Goal: Information Seeking & Learning: Understand process/instructions

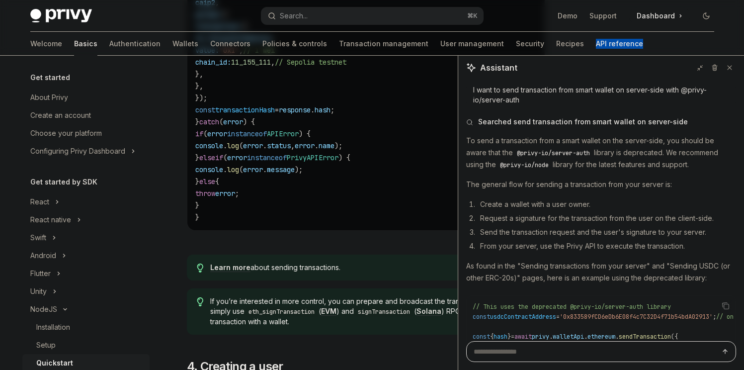
scroll to position [130, 0]
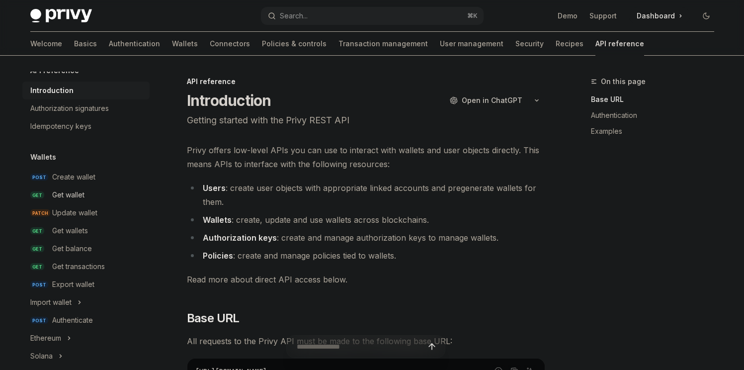
scroll to position [55, 0]
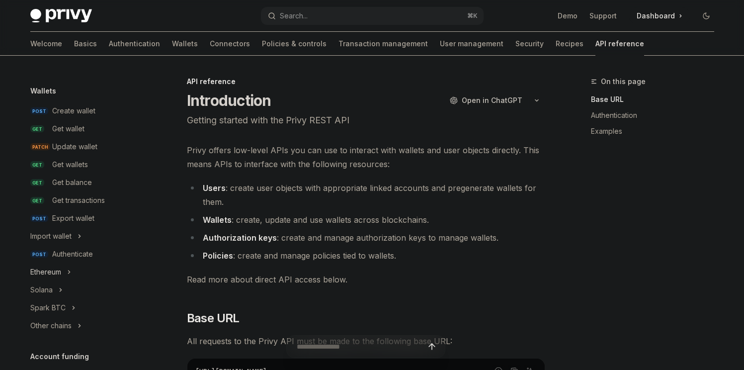
click at [66, 270] on button "Ethereum" at bounding box center [85, 272] width 127 height 18
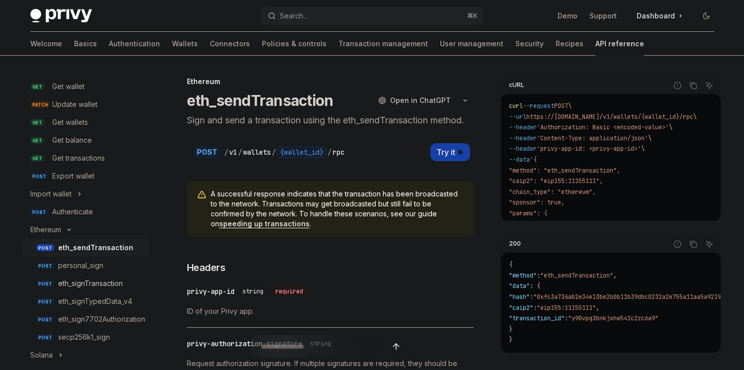
scroll to position [118, 0]
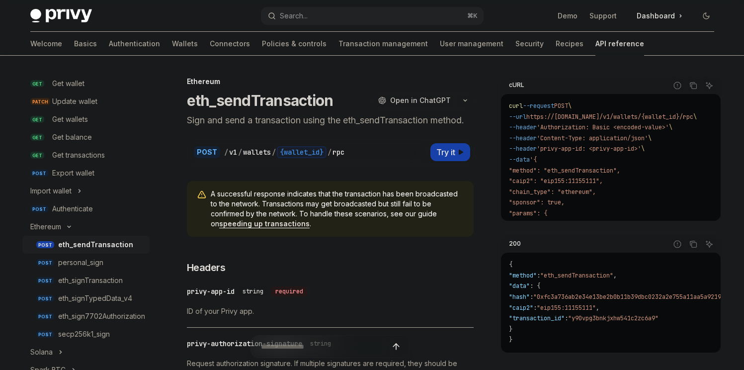
drag, startPoint x: 304, startPoint y: 157, endPoint x: 307, endPoint y: 151, distance: 7.1
click at [304, 157] on div "{wallet_id}" at bounding box center [302, 152] width 50 height 12
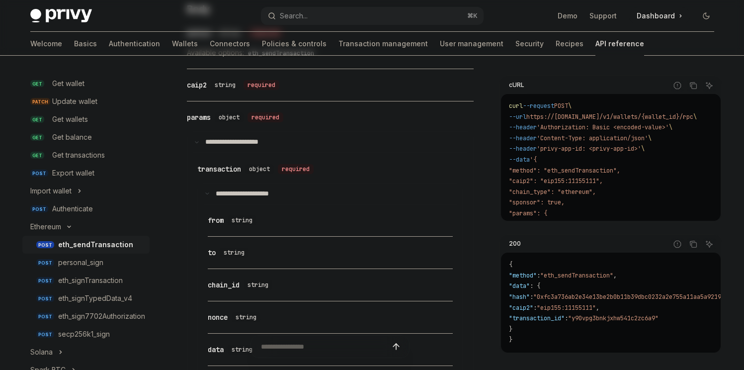
scroll to position [503, 0]
click at [140, 309] on link "POST eth_sign7702Authorization" at bounding box center [85, 316] width 127 height 18
type textarea "*"
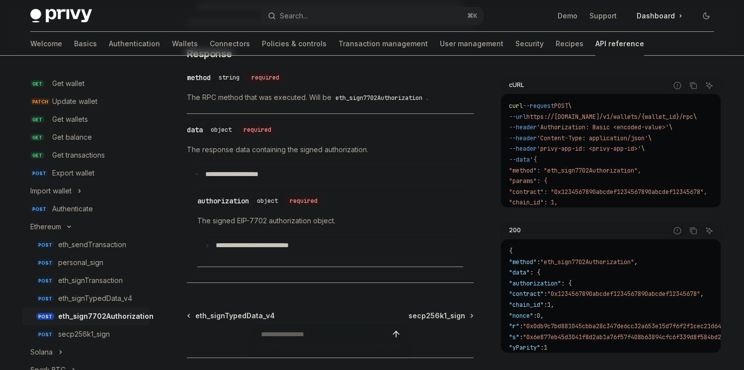
scroll to position [751, 0]
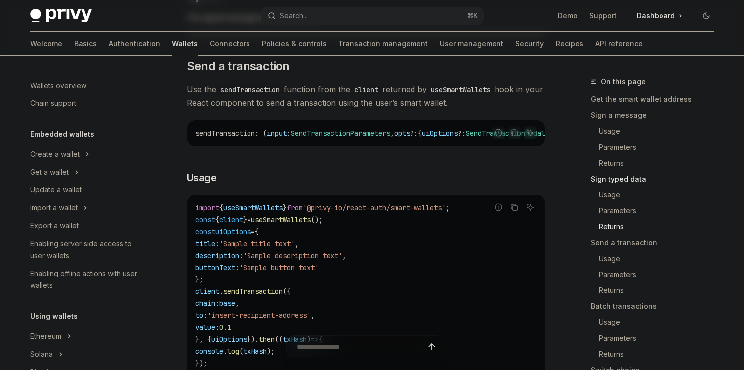
scroll to position [248, 0]
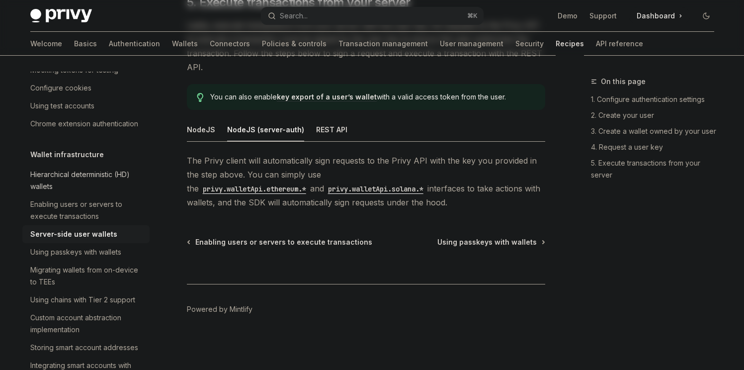
scroll to position [195, 0]
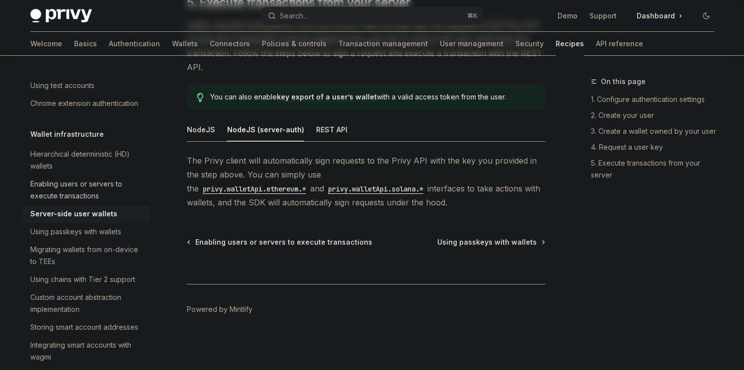
click at [98, 202] on div "Enabling users or servers to execute transactions" at bounding box center [86, 190] width 113 height 24
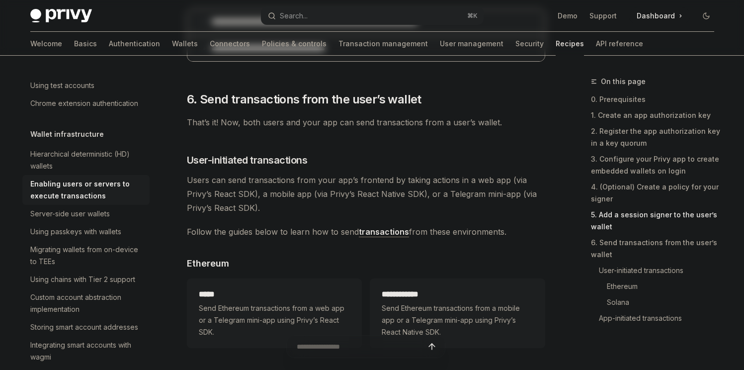
scroll to position [1982, 0]
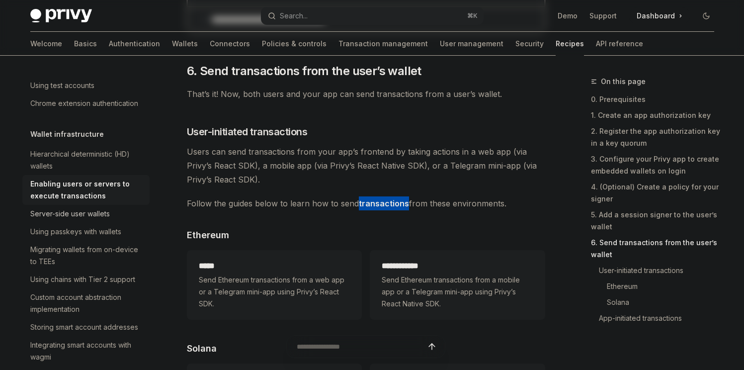
click at [118, 220] on div "Server-side user wallets" at bounding box center [86, 214] width 113 height 12
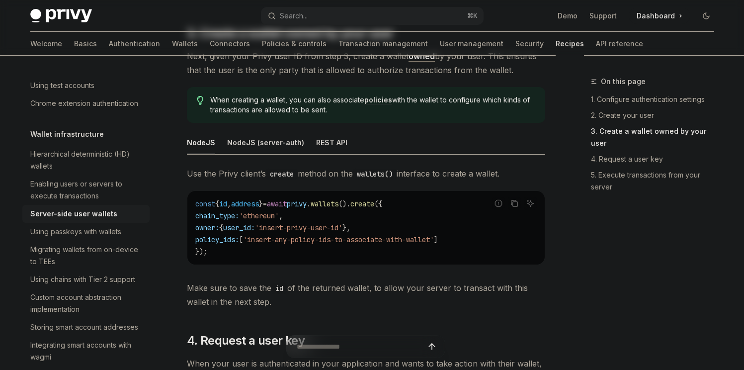
scroll to position [1212, 0]
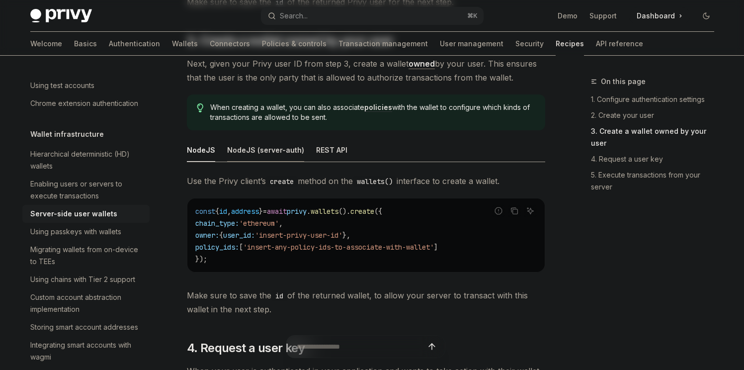
click at [282, 157] on div "NodeJS (server-auth)" at bounding box center [265, 149] width 77 height 23
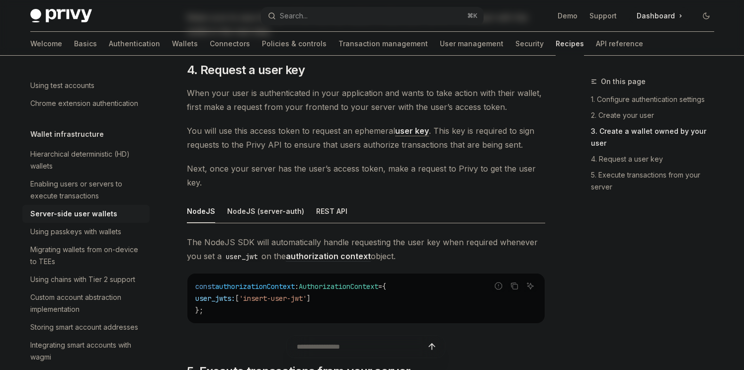
scroll to position [1499, 0]
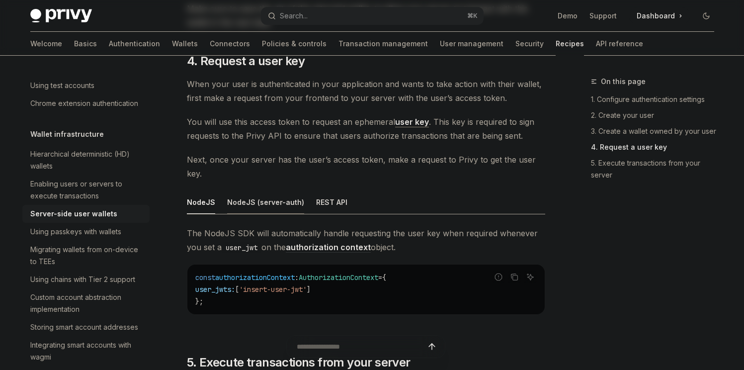
click at [274, 203] on div "NodeJS (server-auth)" at bounding box center [265, 201] width 77 height 23
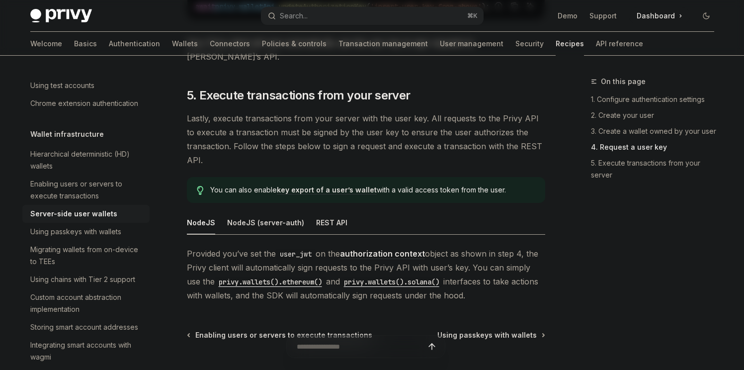
scroll to position [1874, 0]
click at [271, 216] on div "NodeJS (server-auth)" at bounding box center [265, 221] width 77 height 23
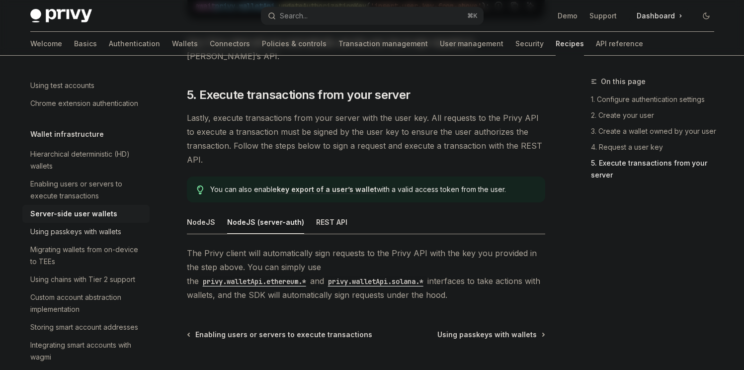
click at [108, 237] on div "Using passkeys with wallets" at bounding box center [75, 232] width 91 height 12
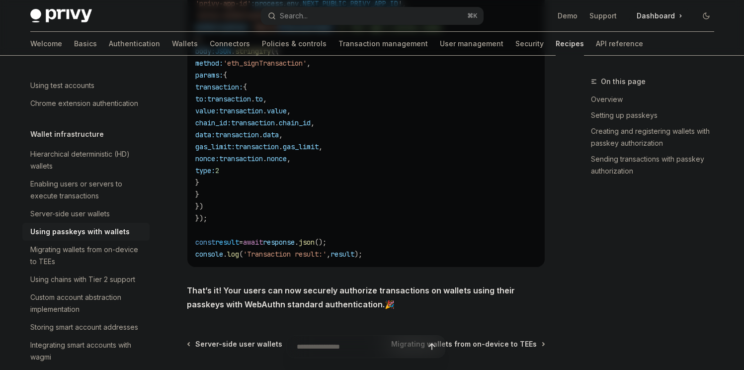
scroll to position [1953, 0]
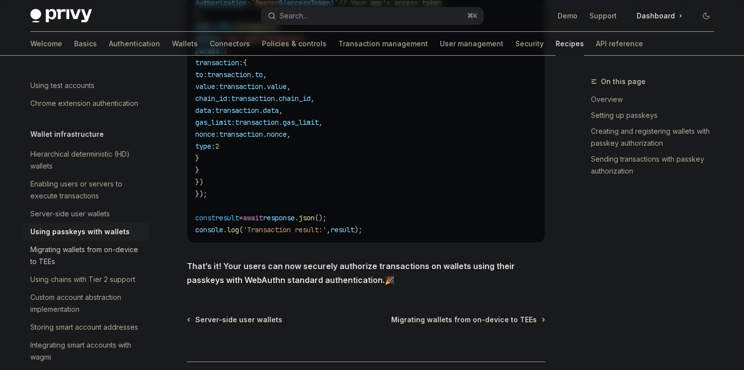
click at [114, 267] on div "Migrating wallets from on-device to TEEs" at bounding box center [86, 255] width 113 height 24
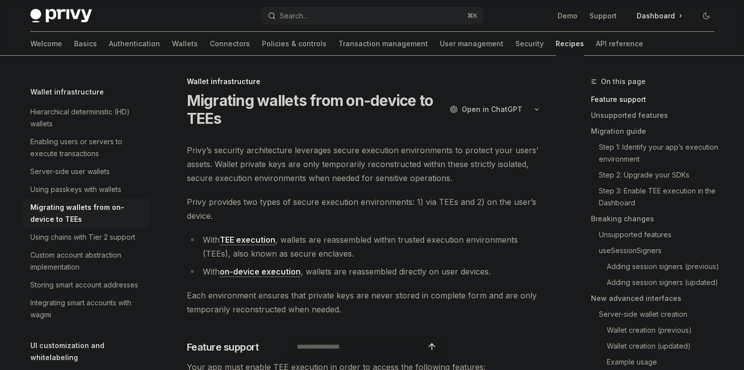
scroll to position [254, 0]
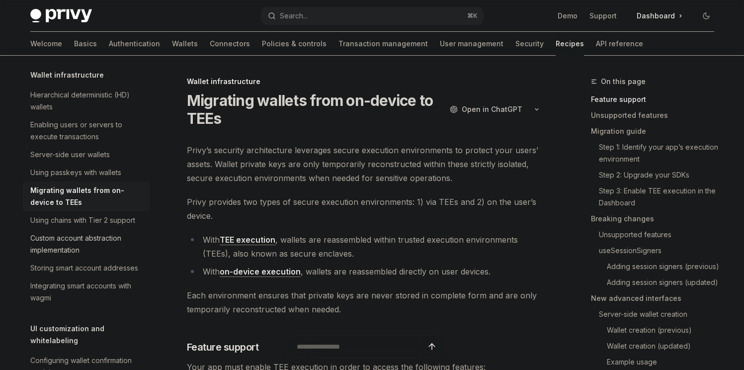
click at [120, 256] on div "Custom account abstraction implementation" at bounding box center [86, 244] width 113 height 24
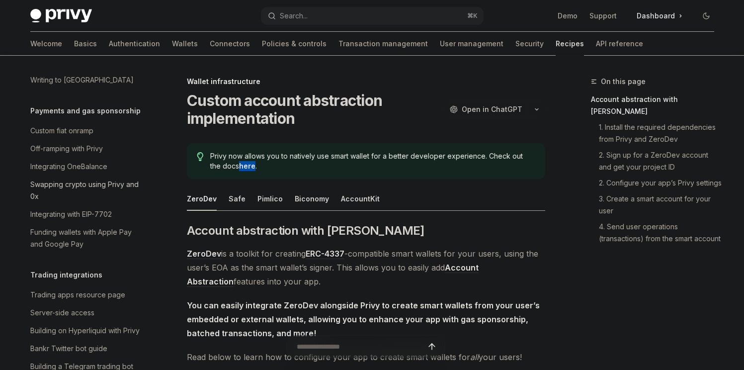
scroll to position [855, 0]
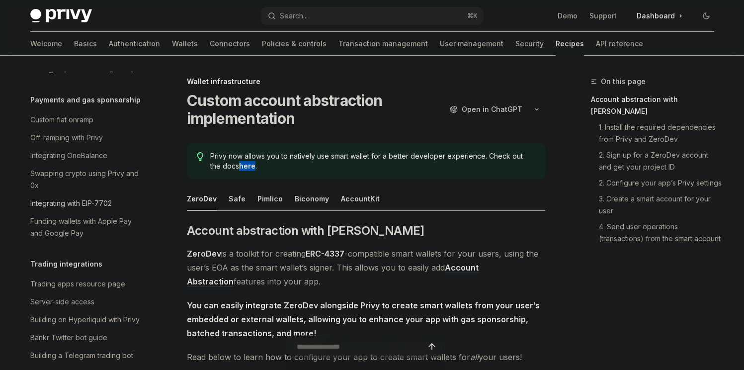
click at [98, 209] on div "Integrating with EIP-7702" at bounding box center [70, 203] width 81 height 12
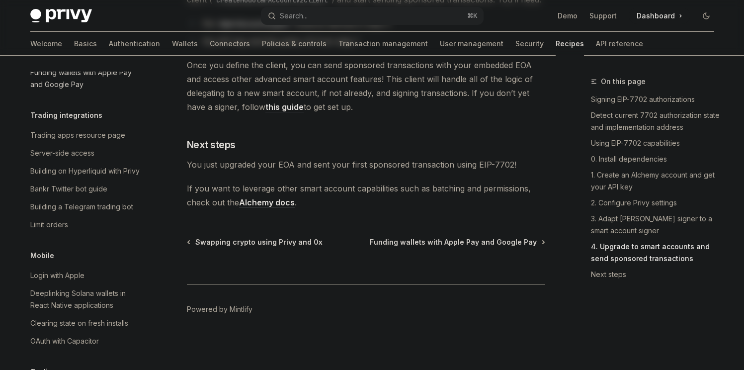
scroll to position [1004, 0]
click at [89, 158] on div "Server-side access" at bounding box center [62, 152] width 64 height 12
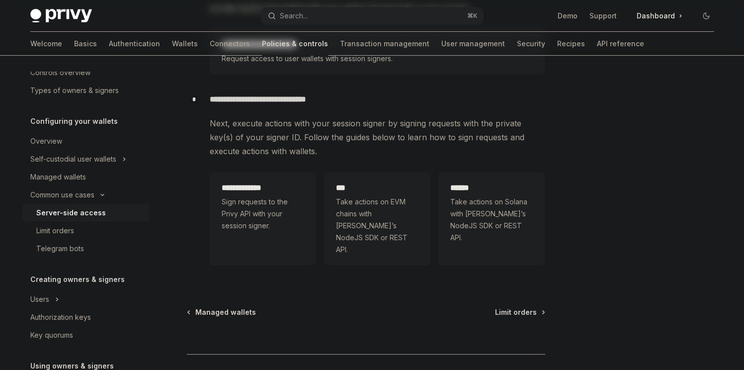
scroll to position [321, 0]
click at [259, 209] on span "Sign requests to the Privy API with your session signer." at bounding box center [263, 213] width 82 height 36
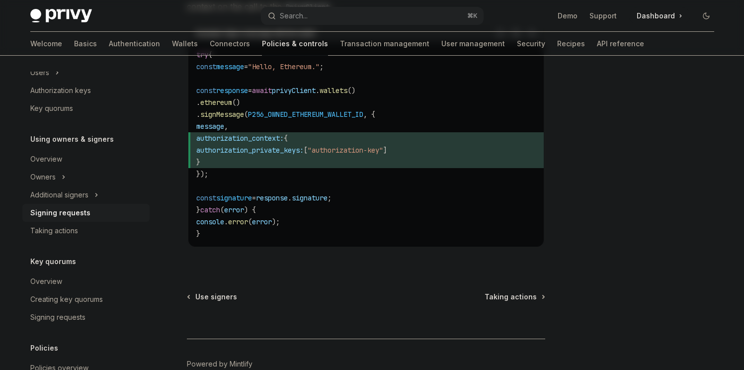
scroll to position [519, 0]
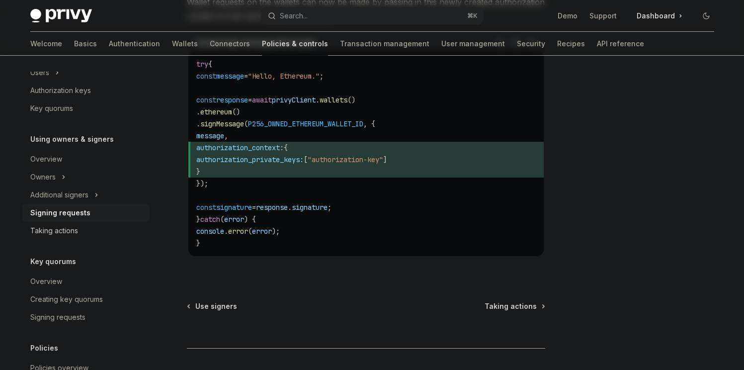
click at [84, 223] on link "Taking actions" at bounding box center [85, 231] width 127 height 18
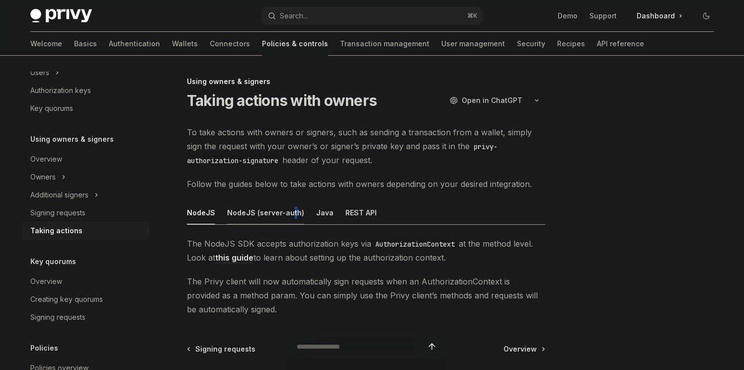
click at [289, 212] on div "NodeJS (server-auth)" at bounding box center [265, 212] width 77 height 23
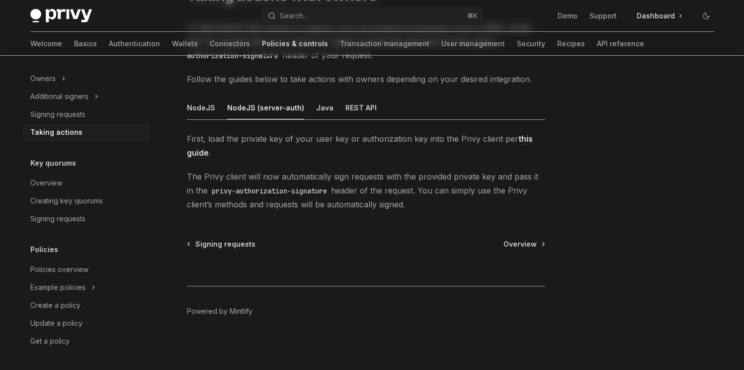
scroll to position [107, 0]
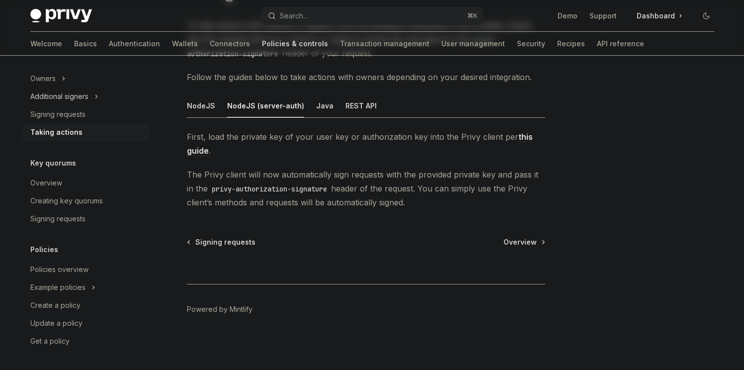
click at [84, 100] on div "Additional signers" at bounding box center [59, 96] width 58 height 12
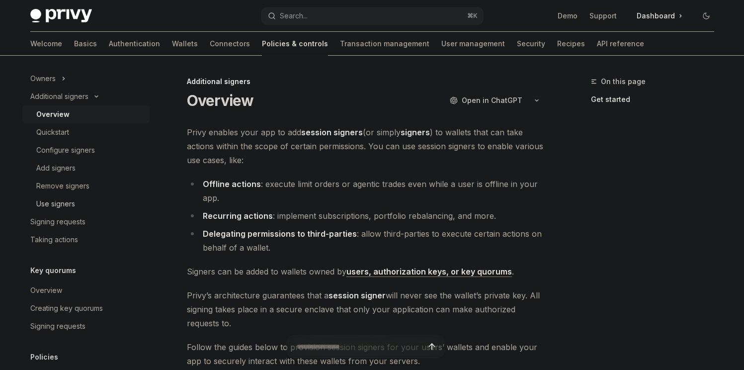
click at [74, 199] on div "Use signers" at bounding box center [55, 204] width 39 height 12
type textarea "*"
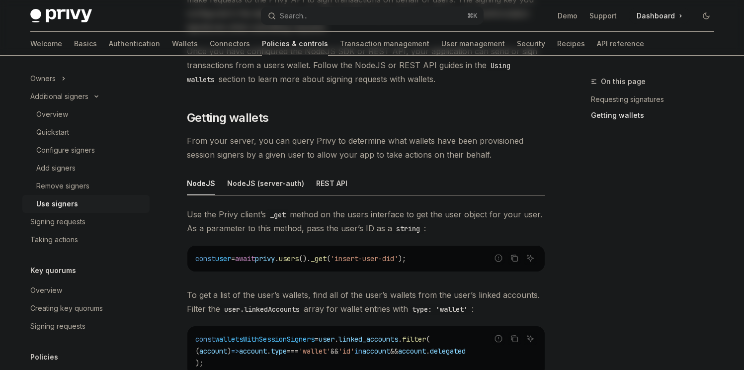
scroll to position [249, 0]
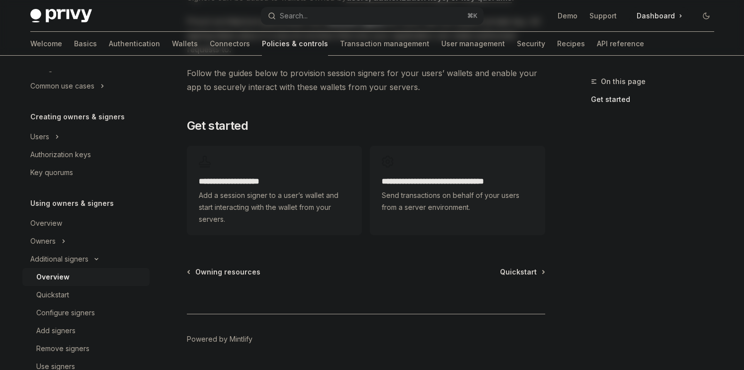
scroll to position [276, 0]
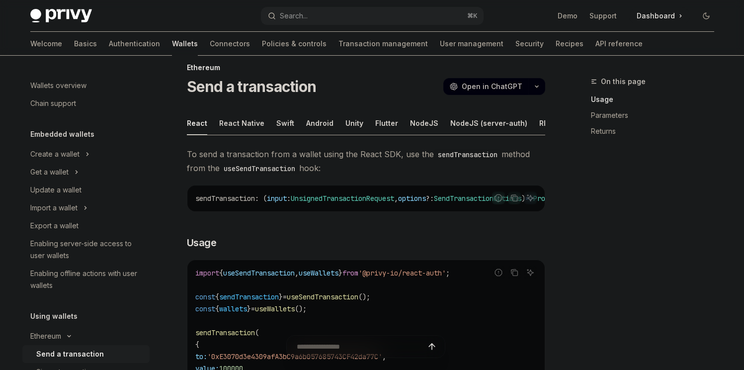
scroll to position [15, 0]
click at [450, 127] on div "NodeJS (server-auth)" at bounding box center [488, 121] width 77 height 23
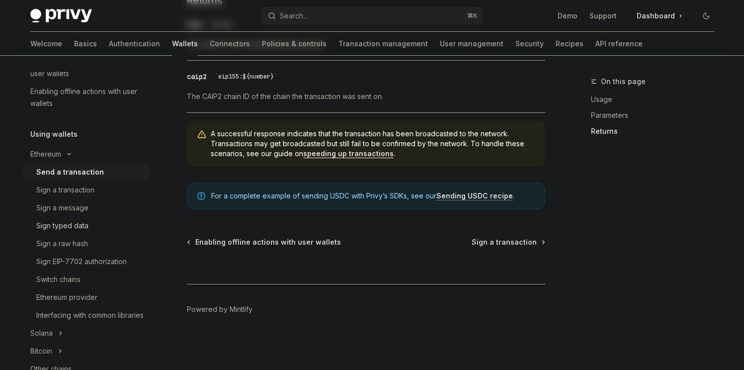
scroll to position [185, 0]
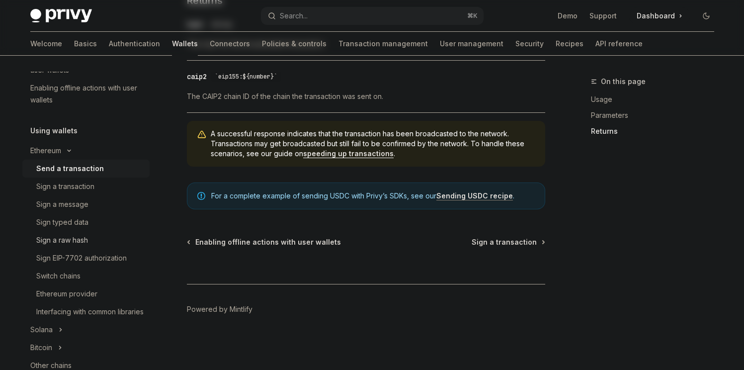
click at [88, 241] on div "Sign a raw hash" at bounding box center [62, 240] width 52 height 12
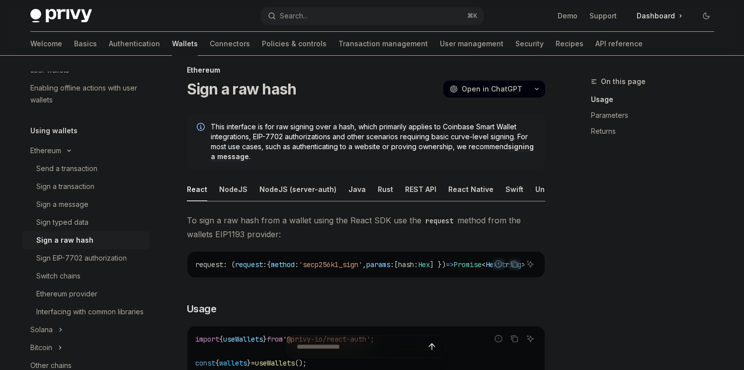
scroll to position [14, 0]
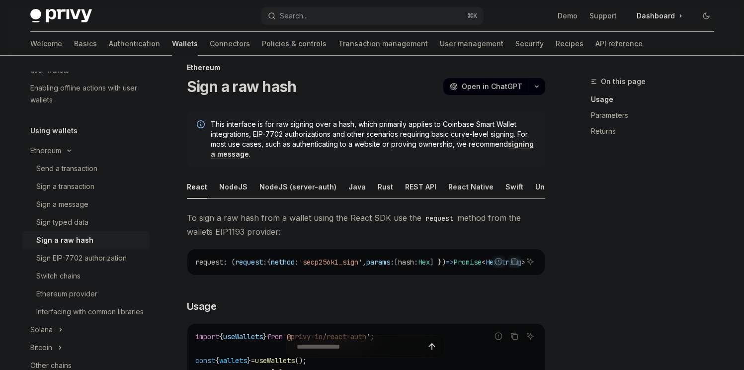
click at [250, 186] on ul "React NodeJS NodeJS (server-auth) Java Rust REST API React Native Swift Unity A…" at bounding box center [366, 187] width 358 height 24
click at [272, 186] on div "NodeJS (server-auth)" at bounding box center [297, 186] width 77 height 23
type textarea "*"
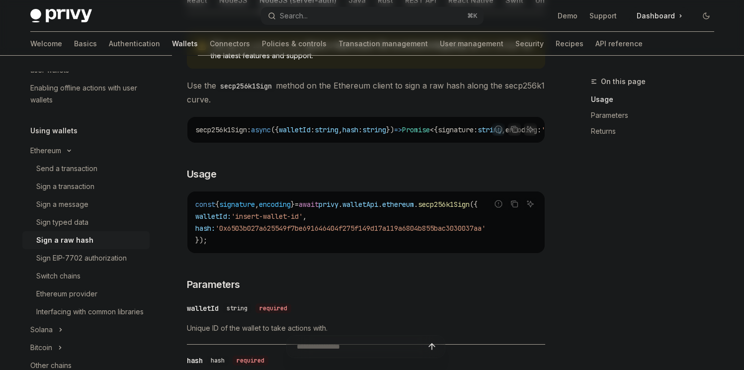
scroll to position [208, 0]
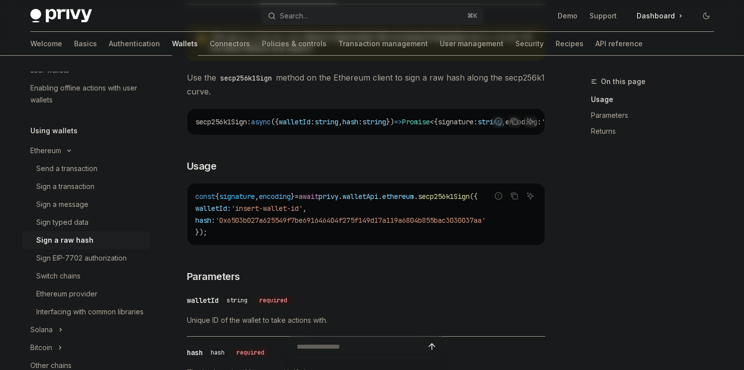
click at [273, 225] on span "'0x6503b027a625549f7be691646404f275f149d17a119a6804b855bac3030037aa'" at bounding box center [350, 220] width 270 height 9
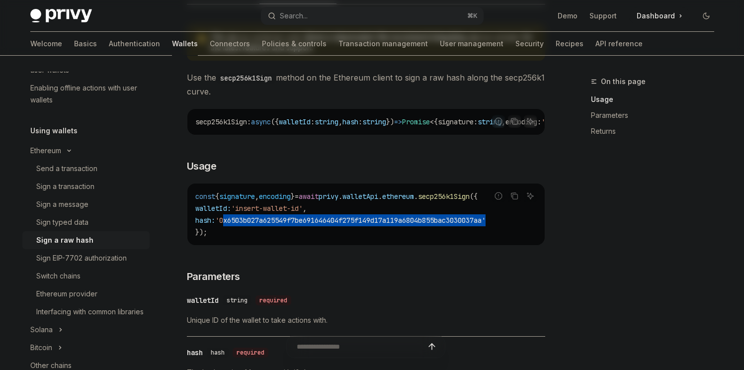
click at [273, 225] on span "'0x6503b027a625549f7be691646404f275f149d17a119a6804b855bac3030037aa'" at bounding box center [350, 220] width 270 height 9
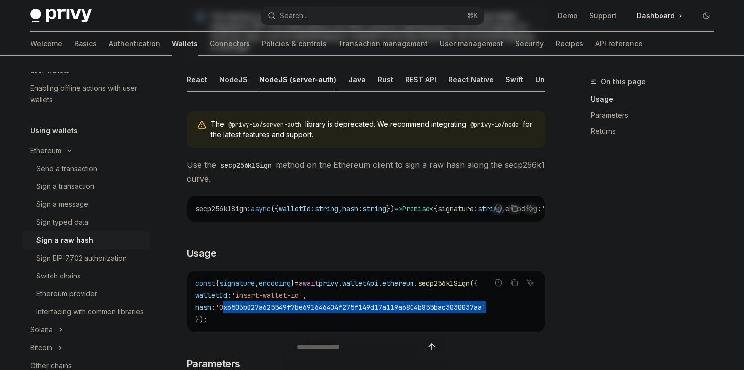
scroll to position [119, 0]
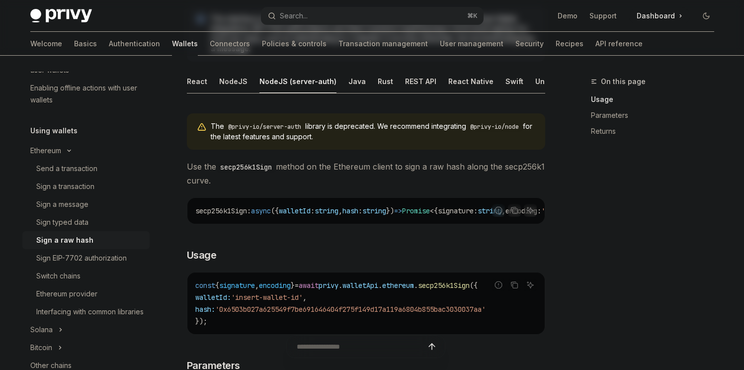
click at [238, 171] on code "secp256k1Sign" at bounding box center [246, 166] width 60 height 11
copy code "secp256k1Sign"
